Goal: Communication & Community: Participate in discussion

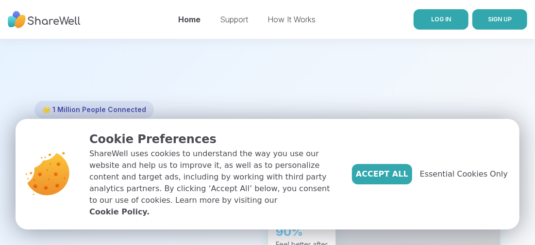
click at [435, 18] on span "LOG IN" at bounding box center [441, 19] width 20 height 7
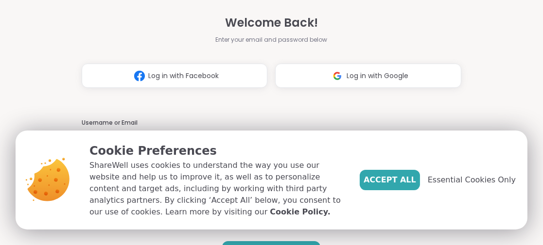
type input "**********"
click at [392, 177] on span "Accept All" at bounding box center [389, 180] width 52 height 12
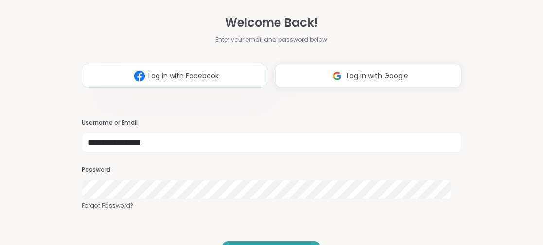
click at [196, 78] on span "Log in with Facebook" at bounding box center [184, 76] width 70 height 10
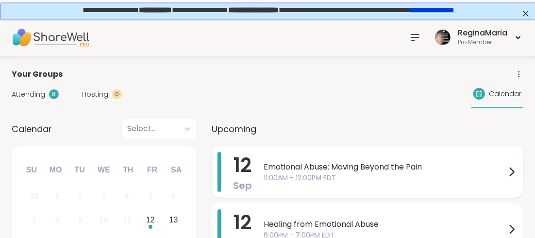
click at [316, 167] on span "Emotional Abuse: Moving Beyond the Pain" at bounding box center [385, 167] width 242 height 12
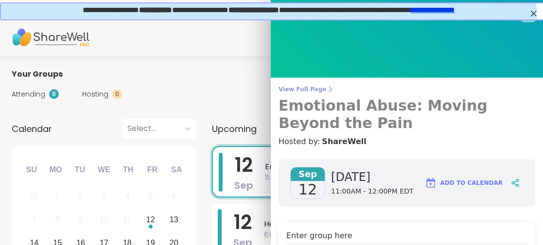
click at [334, 108] on h3 "Emotional Abuse: Moving Beyond the Pain" at bounding box center [406, 114] width 257 height 35
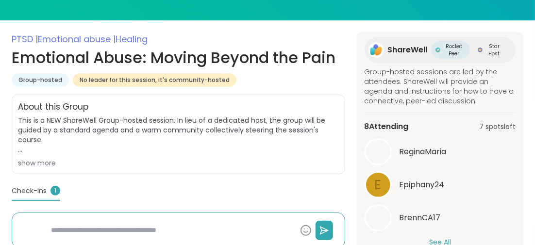
scroll to position [194, 0]
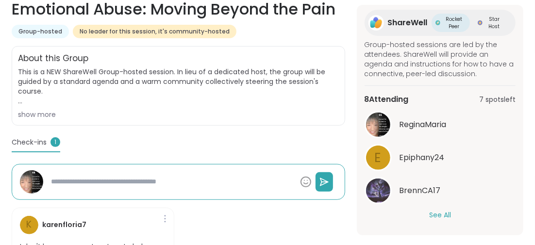
click at [439, 212] on button "See All" at bounding box center [441, 215] width 22 height 10
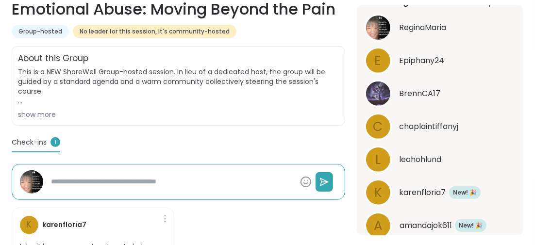
scroll to position [326, 0]
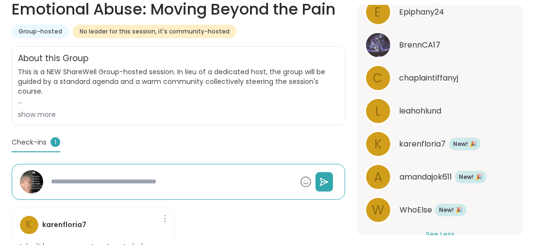
click at [426, 176] on span "amandajok611" at bounding box center [426, 178] width 52 height 12
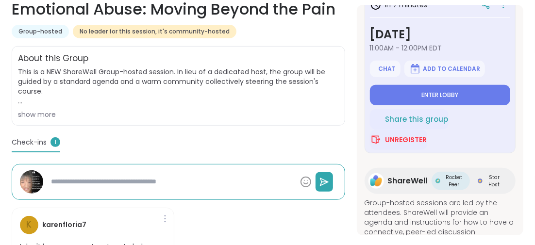
scroll to position [20, 0]
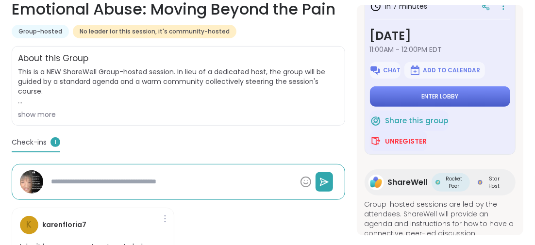
click at [452, 97] on span "Enter lobby" at bounding box center [440, 97] width 37 height 8
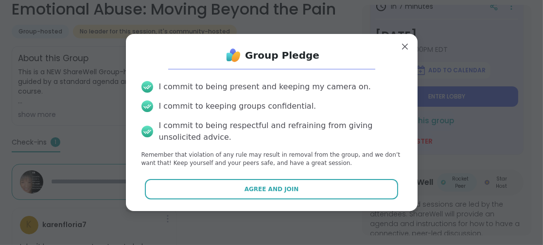
click at [274, 186] on span "Agree and Join" at bounding box center [271, 189] width 54 height 9
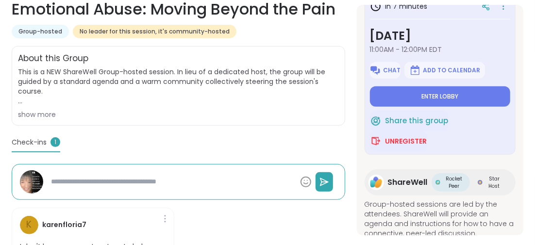
type textarea "*"
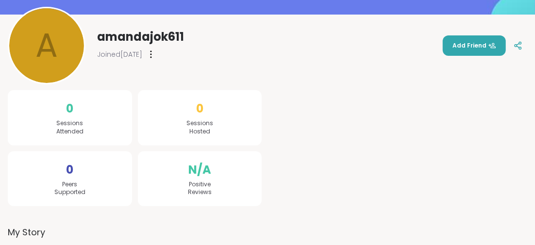
scroll to position [185, 0]
